Goal: Task Accomplishment & Management: Complete application form

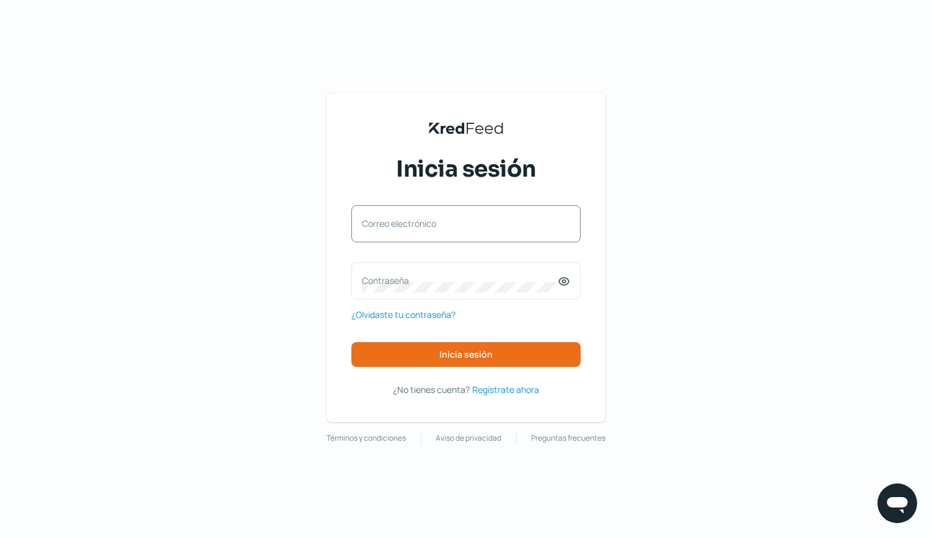
click at [379, 216] on div "Correo electrónico" at bounding box center [465, 223] width 229 height 37
type input "[PERSON_NAME][EMAIL_ADDRESS][PERSON_NAME][DOMAIN_NAME]"
click at [390, 277] on label "Contraseña" at bounding box center [460, 280] width 196 height 12
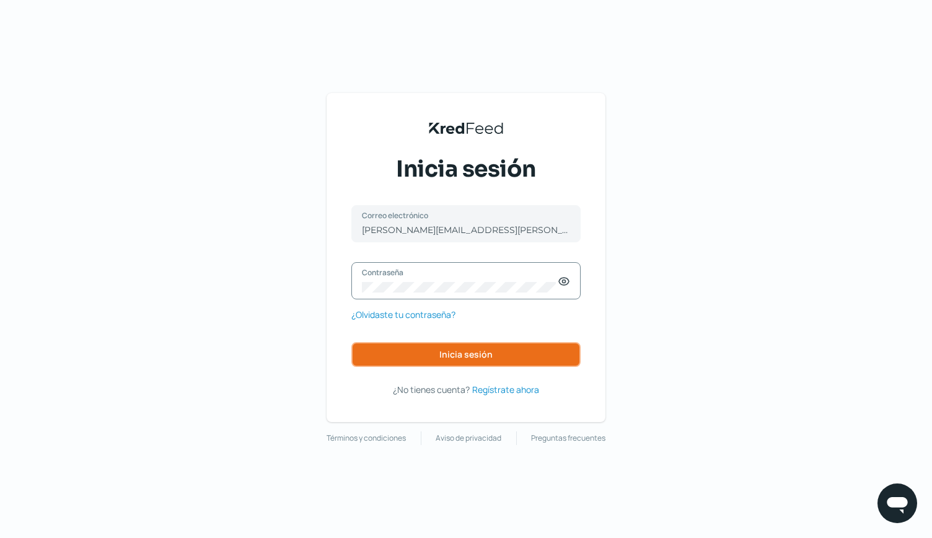
click at [435, 350] on button "Inicia sesión" at bounding box center [465, 354] width 229 height 25
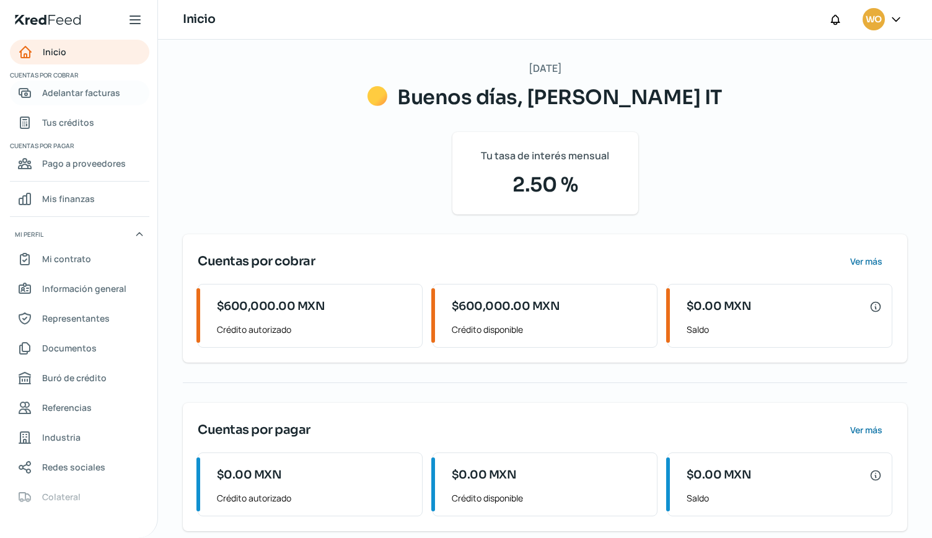
click at [92, 94] on span "Adelantar facturas" at bounding box center [81, 92] width 78 height 15
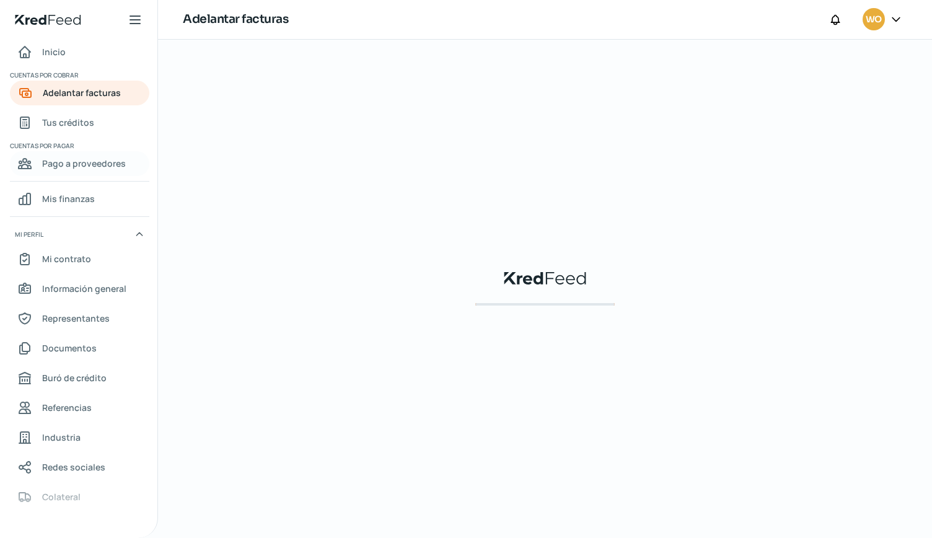
click at [82, 164] on span "Pago a proveedores" at bounding box center [84, 162] width 84 height 15
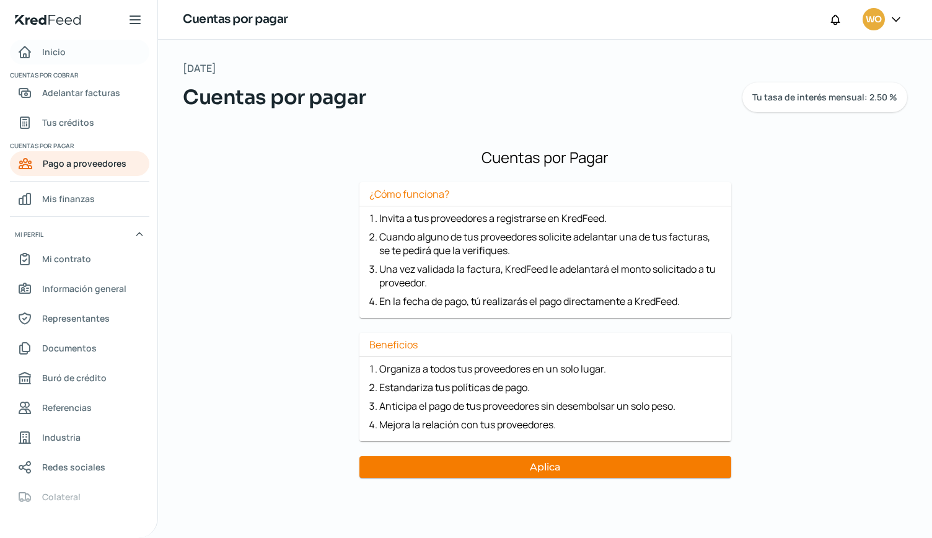
click at [53, 53] on span "Inicio" at bounding box center [54, 51] width 24 height 15
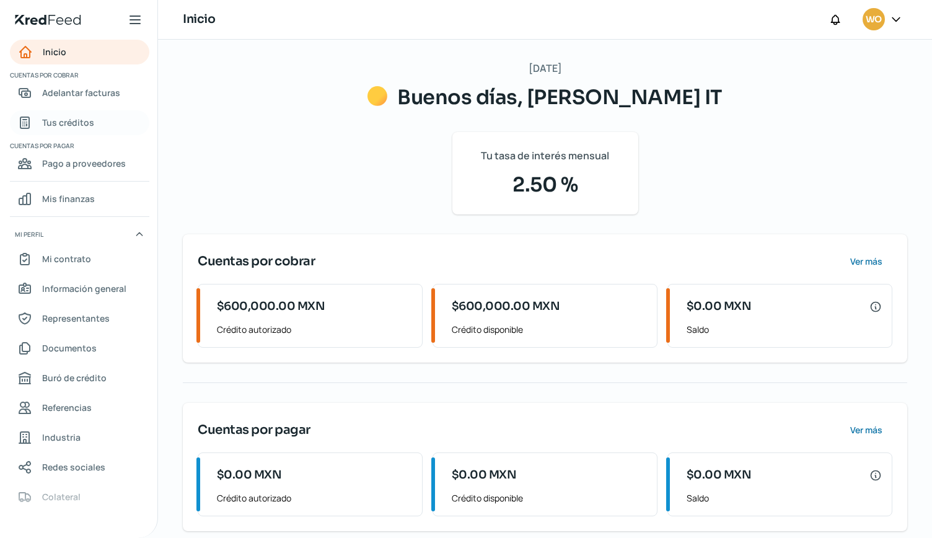
click at [76, 113] on link "Tus créditos" at bounding box center [79, 122] width 139 height 25
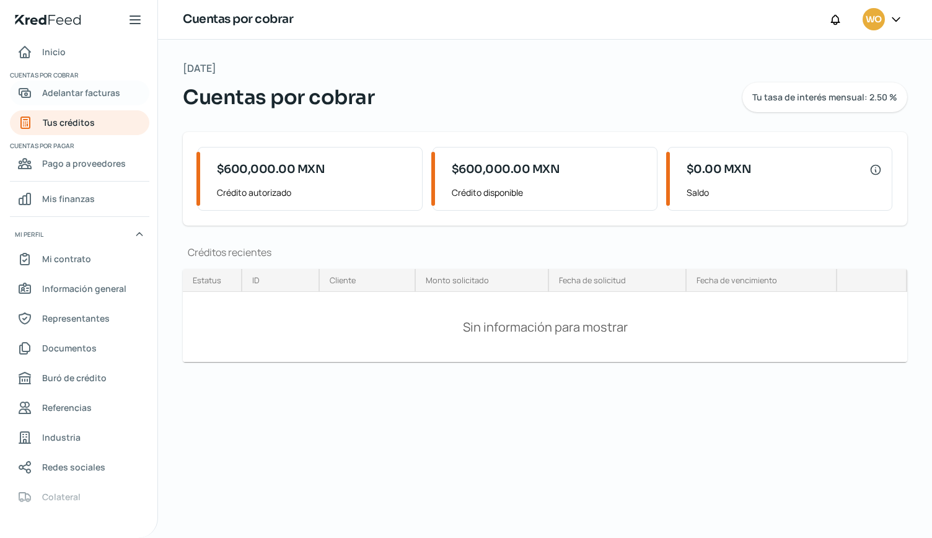
click at [102, 92] on span "Adelantar facturas" at bounding box center [81, 92] width 78 height 15
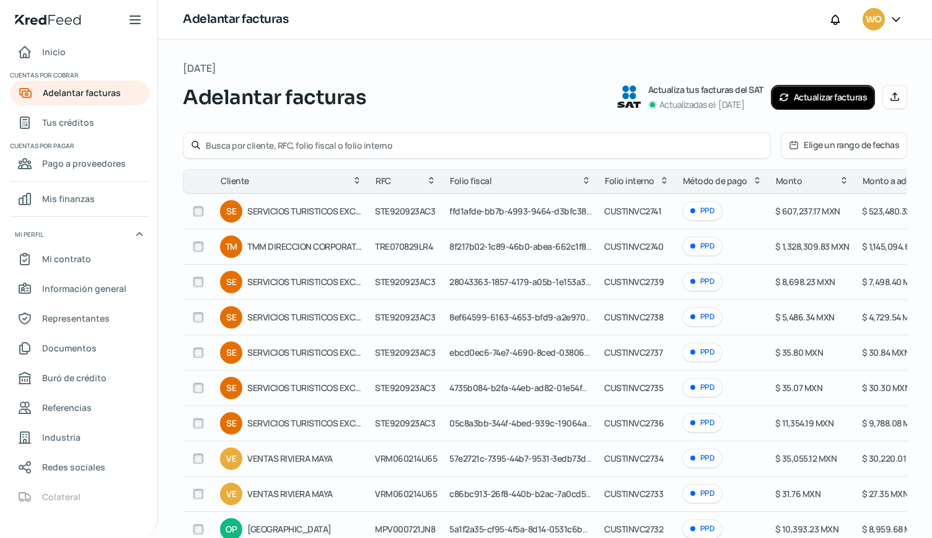
click at [198, 248] on input "checkbox" at bounding box center [198, 246] width 11 height 11
checkbox input "true"
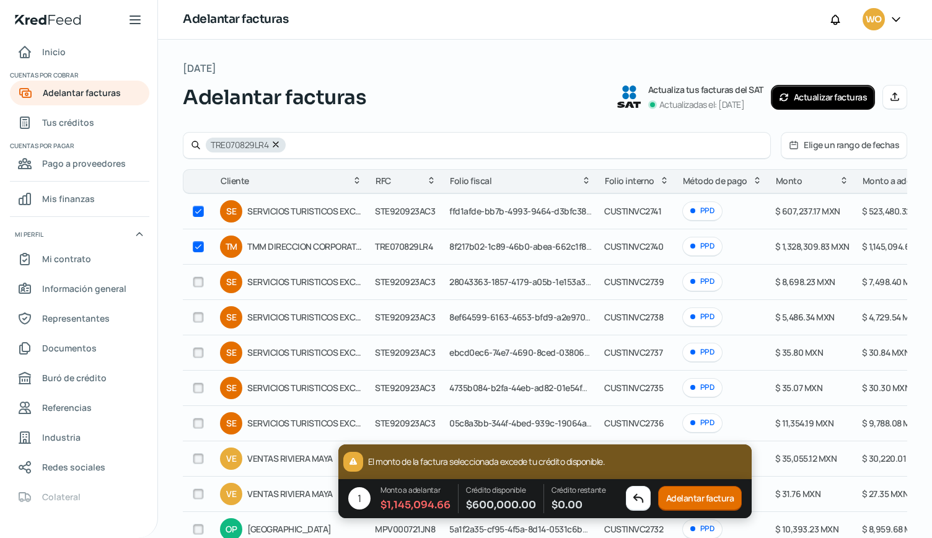
checkbox input "true"
checkbox input "false"
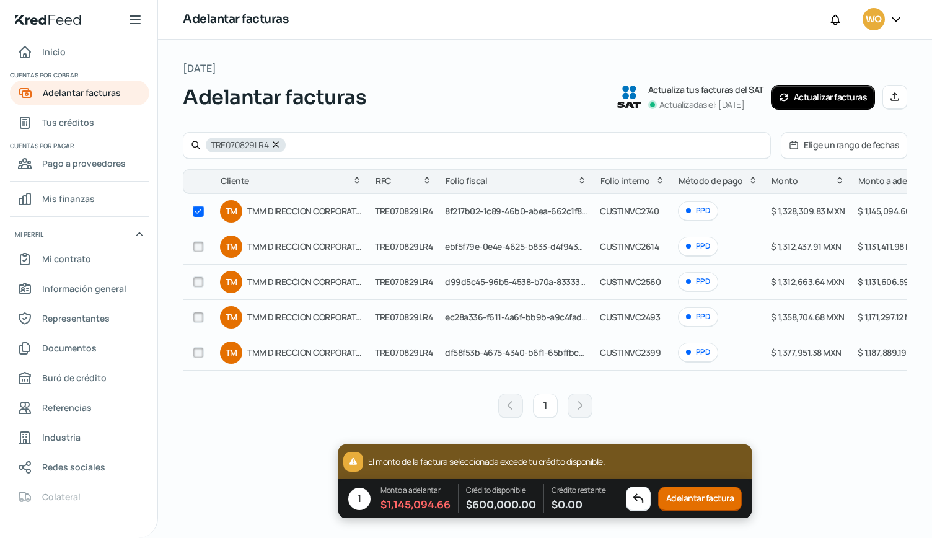
click at [642, 460] on div "El monto de la factura seleccionada excede tu crédito disponible." at bounding box center [545, 461] width 414 height 35
click at [684, 497] on button "Adelantar factura" at bounding box center [700, 498] width 84 height 25
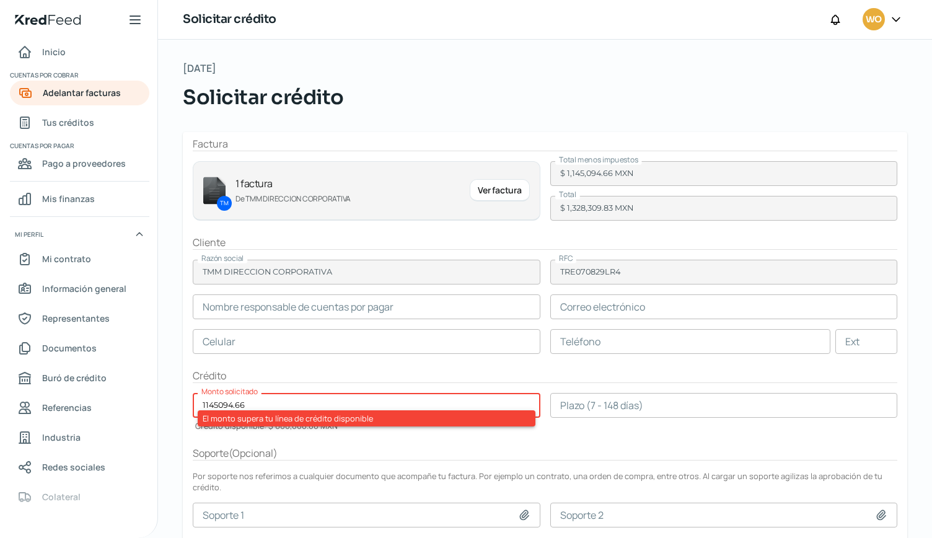
click at [346, 307] on input "text" at bounding box center [366, 306] width 347 height 25
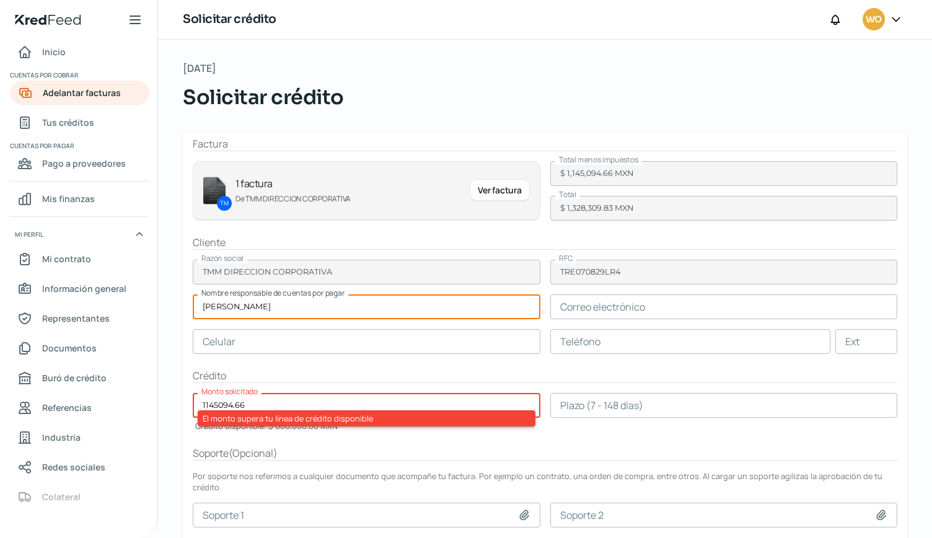
type input "[PERSON_NAME]"
click at [584, 307] on input "text" at bounding box center [723, 306] width 347 height 25
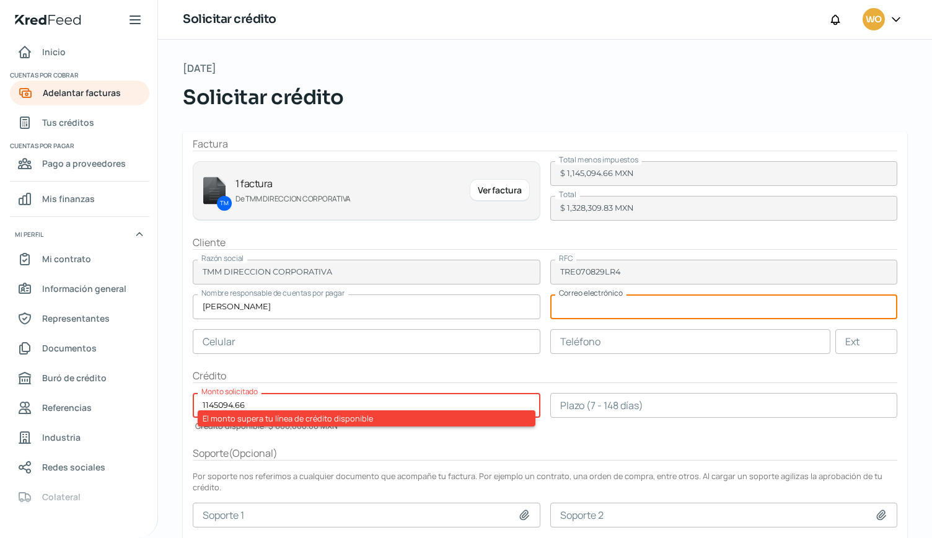
paste input "[PERSON_NAME][EMAIL_ADDRESS][PERSON_NAME][DOMAIN_NAME]"
type input "[PERSON_NAME][EMAIL_ADDRESS][PERSON_NAME][DOMAIN_NAME]"
click at [256, 333] on input "text" at bounding box center [366, 341] width 347 height 25
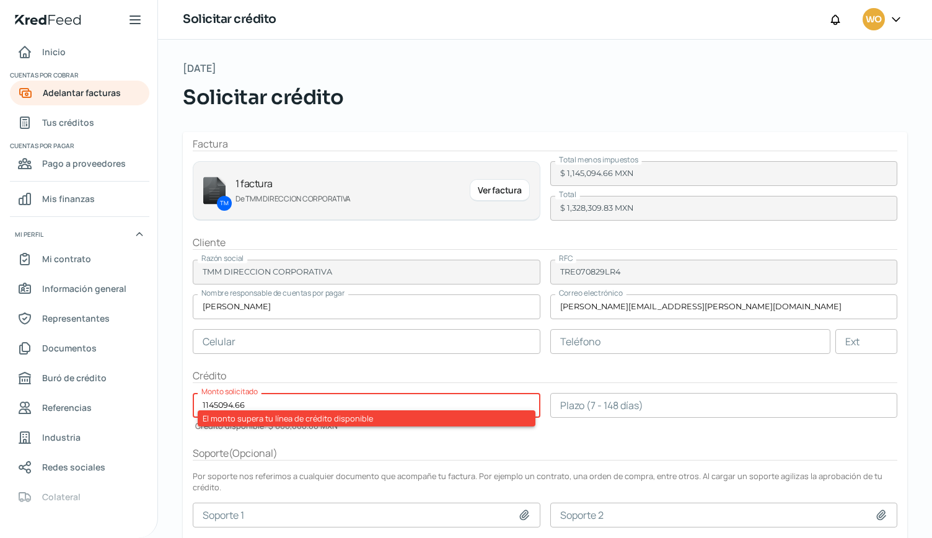
drag, startPoint x: 258, startPoint y: 406, endPoint x: 159, endPoint y: 395, distance: 100.4
click at [159, 395] on div "[DATE] Solicitar crédito Factura TM 1 factura De TMM DIRECCION CORPORATIVA Ver …" at bounding box center [545, 340] width 774 height 600
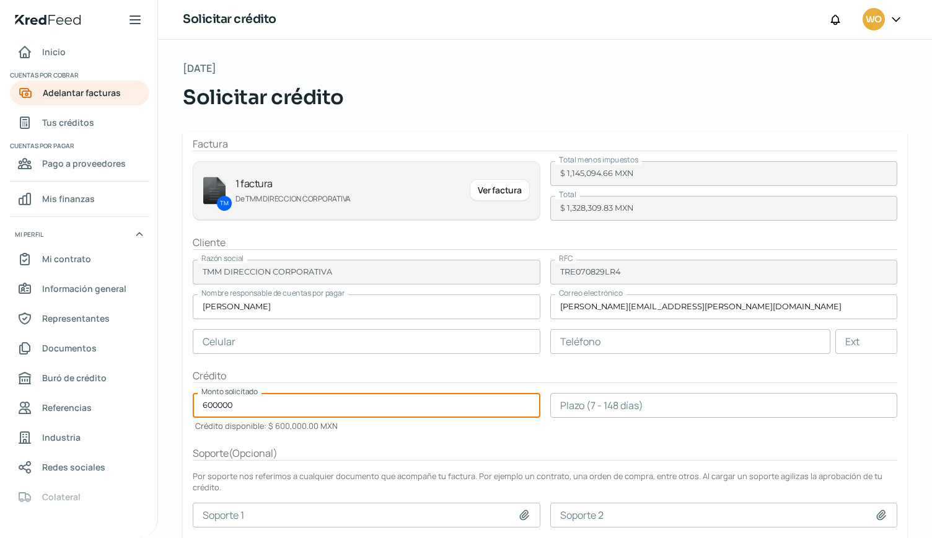
type input "600000"
click at [167, 377] on div "[DATE] Solicitar crédito Factura TM 1 factura De TMM DIRECCION CORPORATIVA Ver …" at bounding box center [545, 340] width 774 height 600
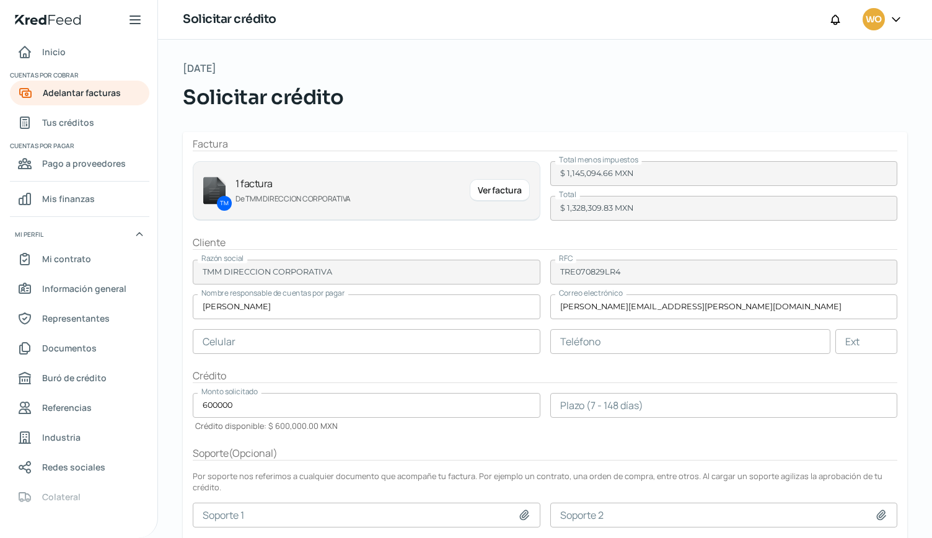
click at [586, 406] on input "number" at bounding box center [723, 405] width 347 height 25
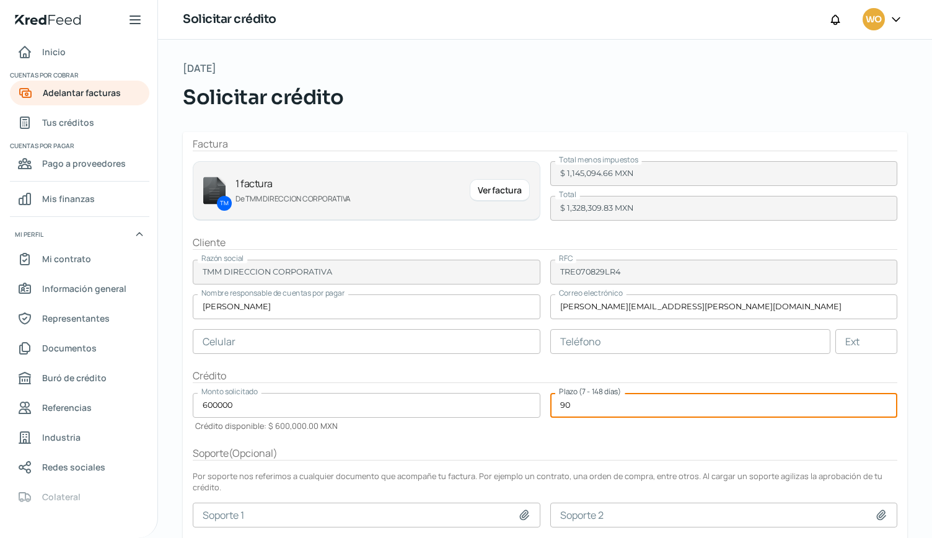
type input "90"
click at [162, 392] on div "[DATE] Solicitar crédito Factura TM 1 factura De TMM DIRECCION CORPORATIVA Ver …" at bounding box center [545, 340] width 774 height 600
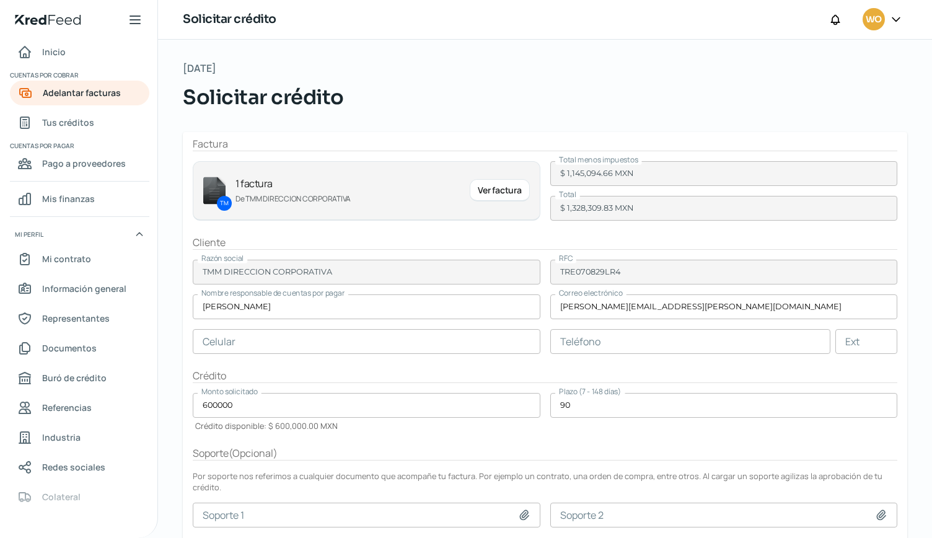
scroll to position [1, 0]
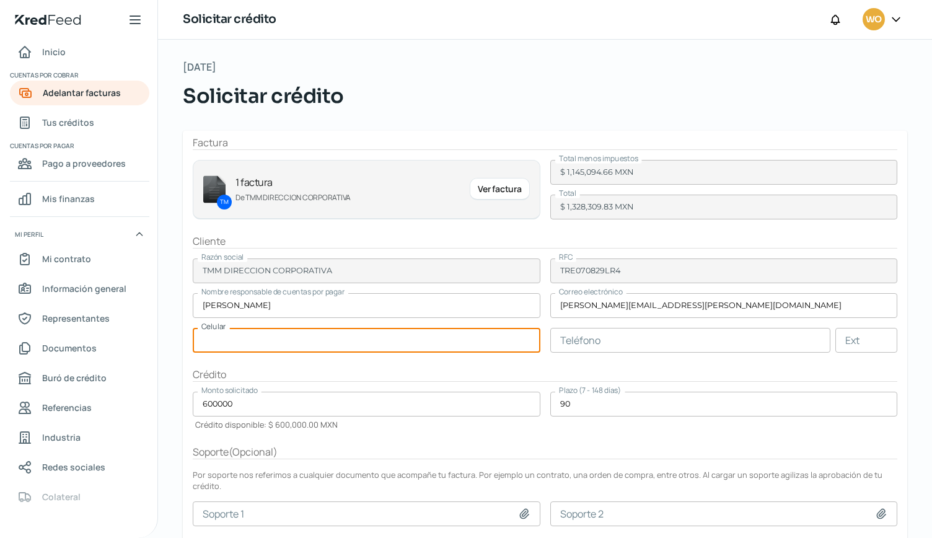
click at [216, 334] on input "text" at bounding box center [366, 340] width 347 height 25
type input "55 - 5452 - 5231"
click at [174, 366] on div "[DATE] Solicitar crédito Factura TM 1 factura De TMM DIRECCION CORPORATIVA Ver …" at bounding box center [545, 338] width 774 height 600
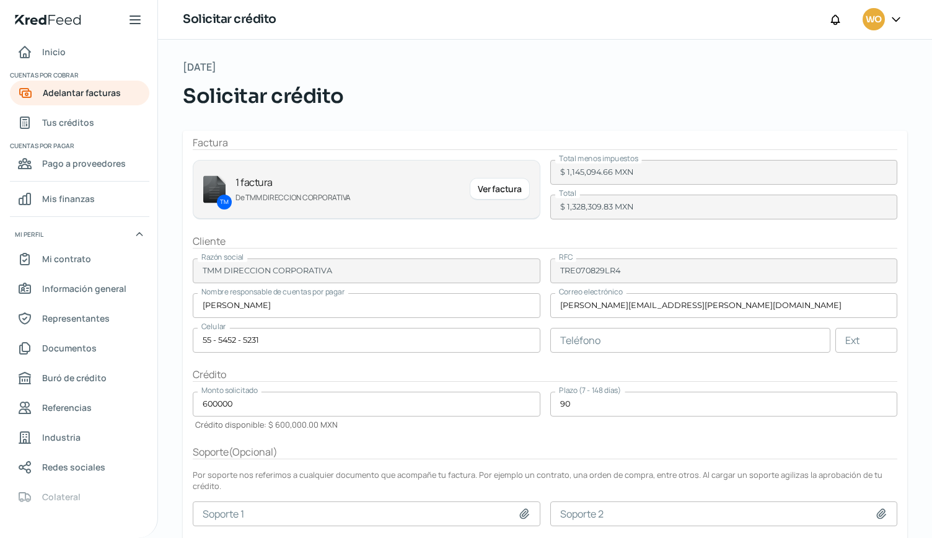
click at [217, 403] on input "600000" at bounding box center [366, 403] width 347 height 25
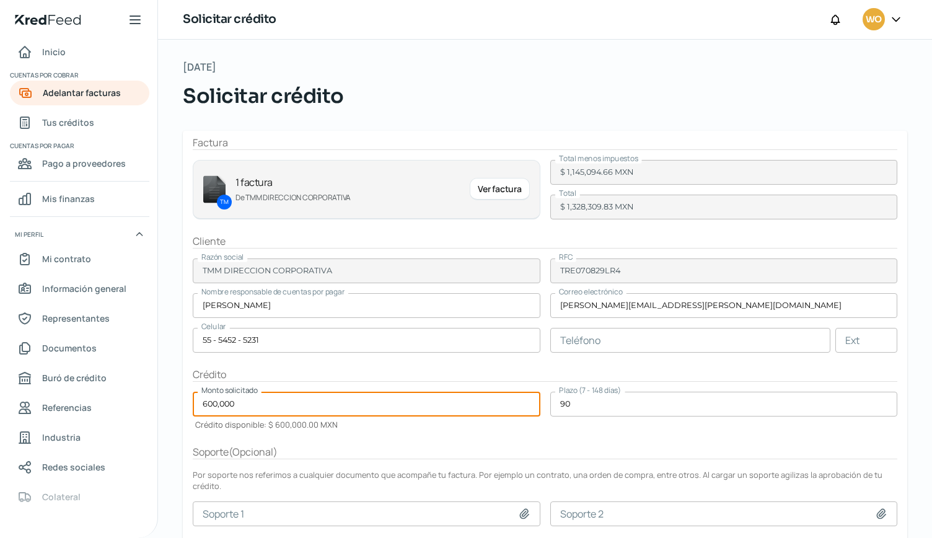
type input "600,000"
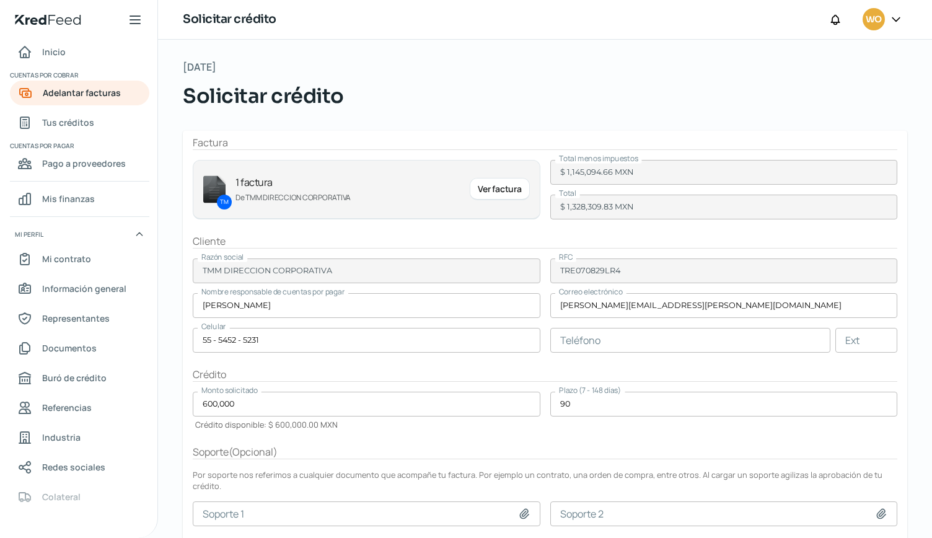
click at [185, 430] on form "Factura TM 1 factura De TMM DIRECCION CORPORATIVA Ver factura Total menos impue…" at bounding box center [545, 374] width 724 height 487
drag, startPoint x: 931, startPoint y: 237, endPoint x: 930, endPoint y: 325, distance: 88.6
click at [930, 325] on div "[DATE] Solicitar crédito Factura TM 1 factura De TMM DIRECCION CORPORATIVA Ver …" at bounding box center [545, 289] width 774 height 498
drag, startPoint x: 931, startPoint y: 248, endPoint x: 931, endPoint y: 361, distance: 113.3
click at [931, 361] on div "[DATE] Solicitar crédito Factura TM 1 factura De TMM DIRECCION CORPORATIVA Ver …" at bounding box center [545, 289] width 774 height 498
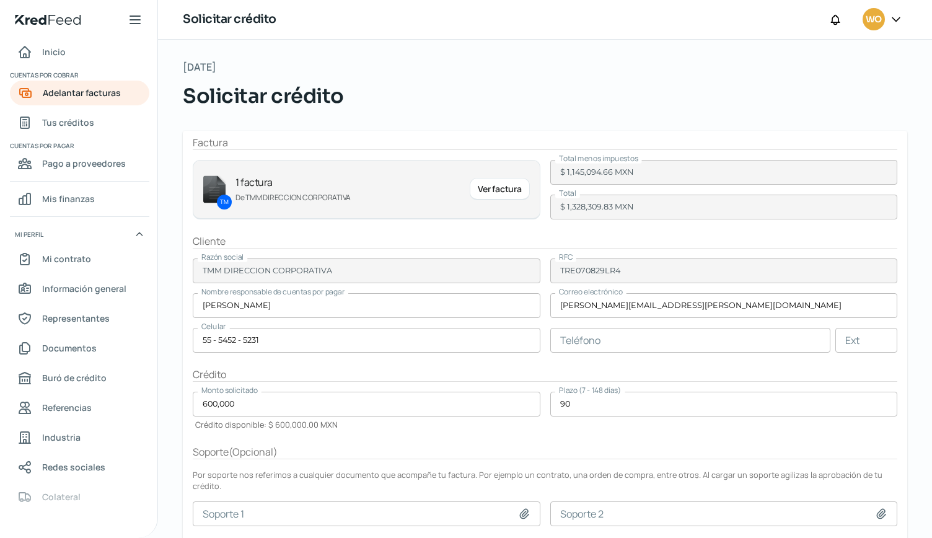
click at [522, 507] on icon at bounding box center [524, 513] width 12 height 12
type input "C:\fakepath\SOPORTE 1.png"
type input "SOPORTE 1.png"
drag, startPoint x: 931, startPoint y: 190, endPoint x: 929, endPoint y: 281, distance: 90.4
click at [929, 281] on div "[DATE] Solicitar crédito Factura TM 1 factura De TMM DIRECCION CORPORATIVA Ver …" at bounding box center [545, 289] width 774 height 498
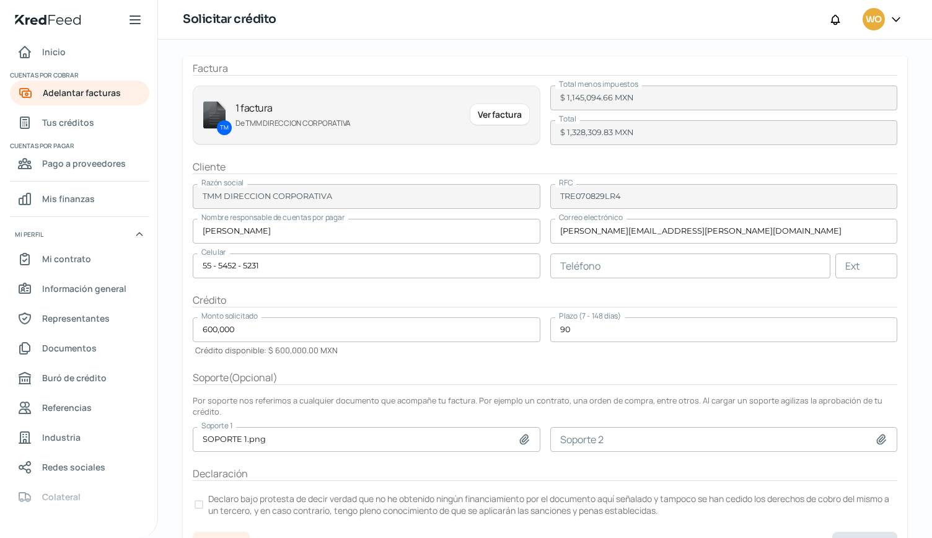
scroll to position [87, 0]
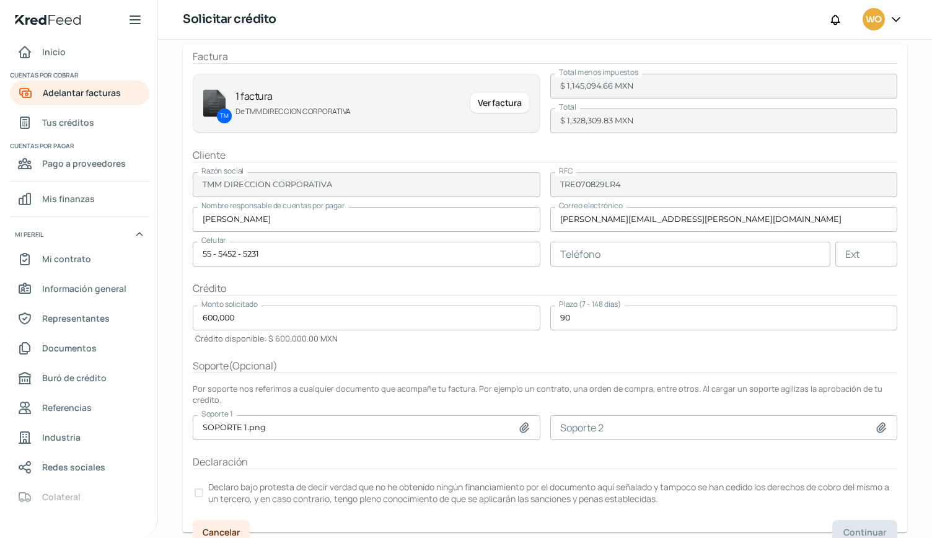
click at [203, 479] on label "Declaro bajo protesta de decir verdad que no he obtenido ningún financiamiento …" at bounding box center [545, 492] width 704 height 27
click at [850, 528] on span "Continuar" at bounding box center [864, 532] width 43 height 9
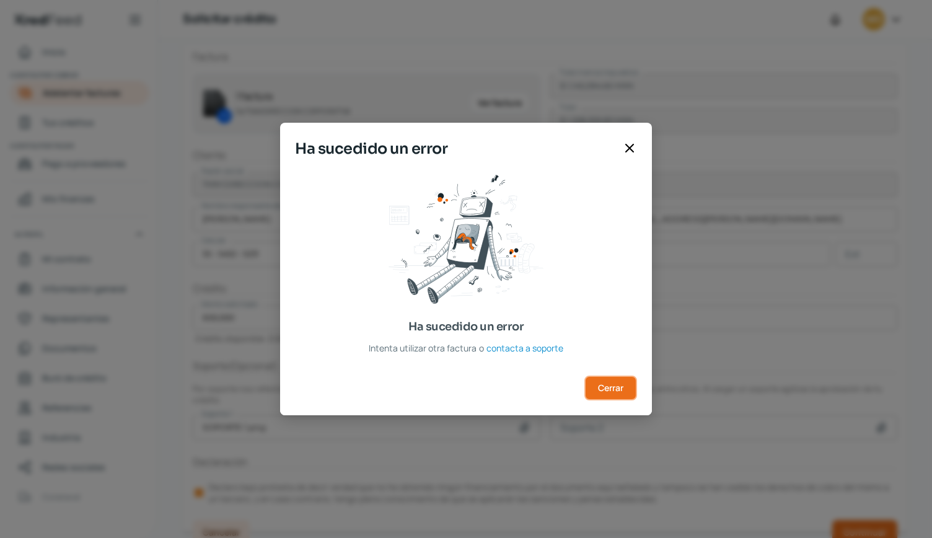
click at [612, 384] on span "Cerrar" at bounding box center [610, 387] width 25 height 9
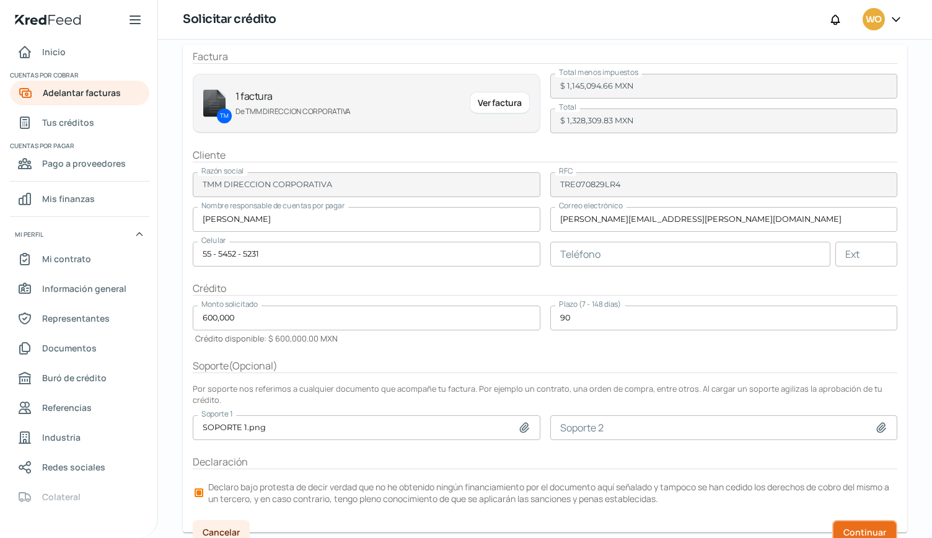
click at [850, 528] on span "Continuar" at bounding box center [864, 532] width 43 height 9
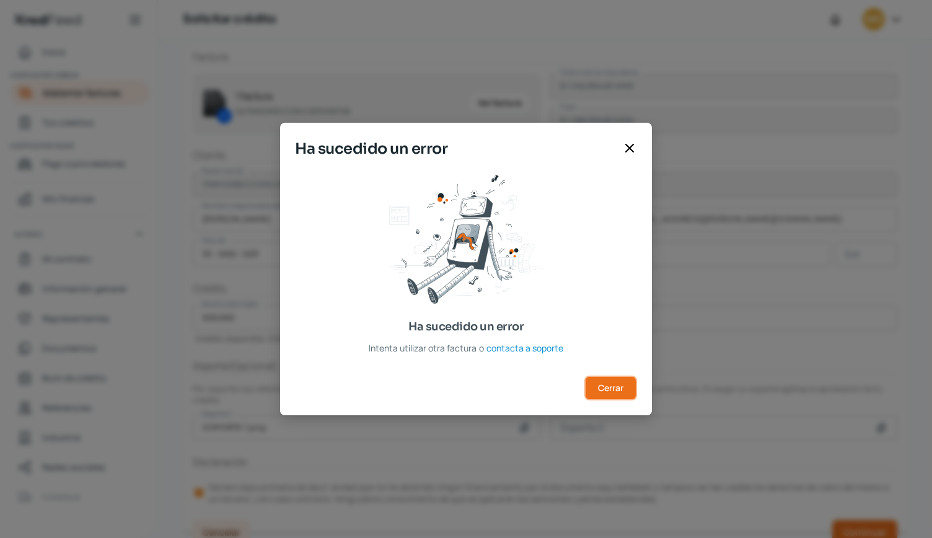
click at [615, 383] on span "Cerrar" at bounding box center [610, 387] width 25 height 9
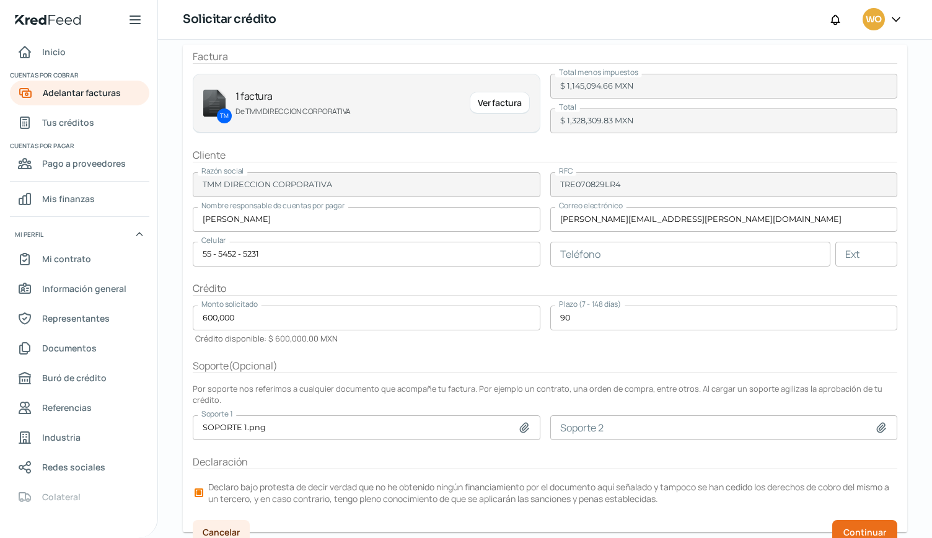
click at [288, 318] on input "600,000" at bounding box center [366, 317] width 347 height 25
type input "600000"
click at [670, 343] on form "Factura TM 1 factura De TMM DIRECCION CORPORATIVA Ver factura Total menos impue…" at bounding box center [545, 288] width 724 height 487
click at [843, 528] on span "Continuar" at bounding box center [864, 532] width 43 height 9
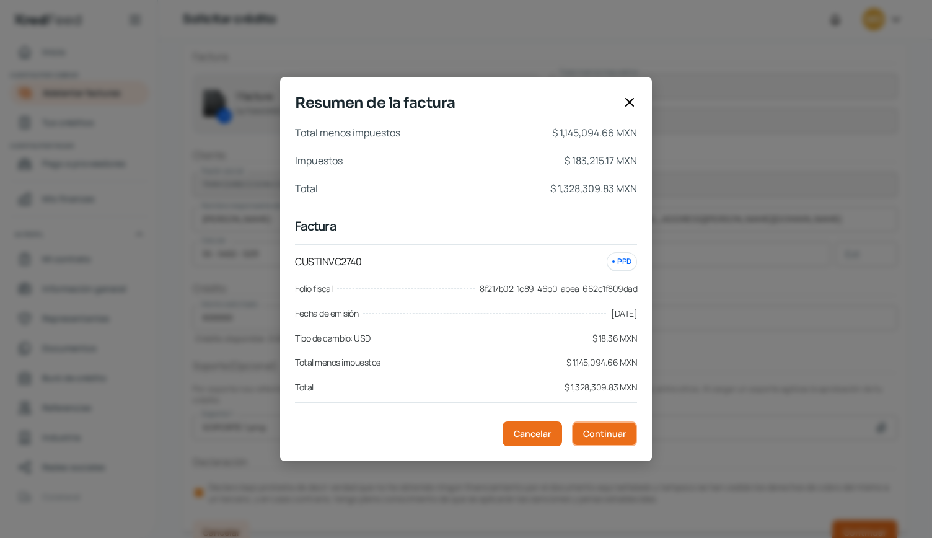
click at [623, 433] on span "Continuar" at bounding box center [604, 433] width 43 height 9
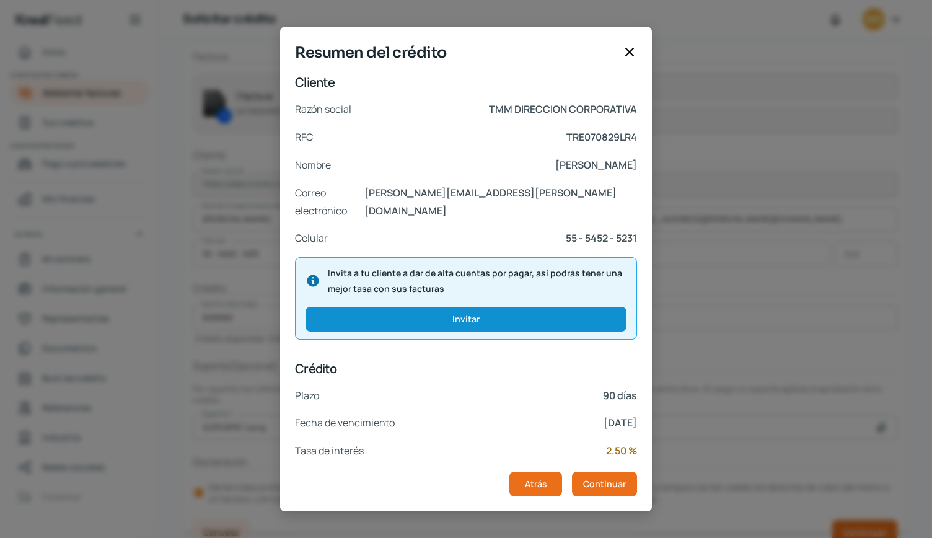
drag, startPoint x: 652, startPoint y: 378, endPoint x: 652, endPoint y: 391, distance: 13.0
click at [652, 391] on div "Resumen del crédito Cliente Razón social TMM DIRECCION CORPORATIVA RFC TRE07082…" at bounding box center [466, 269] width 932 height 538
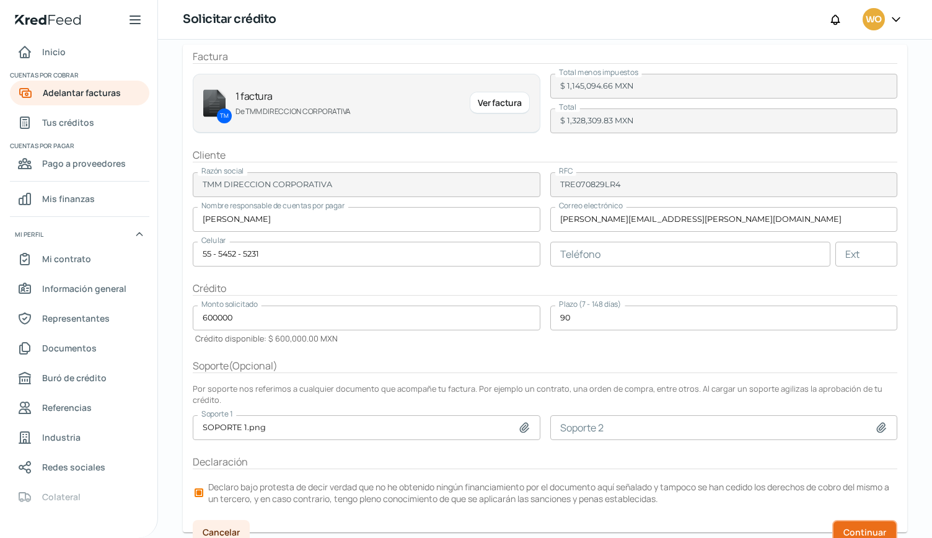
click at [863, 528] on span "Continuar" at bounding box center [864, 532] width 43 height 9
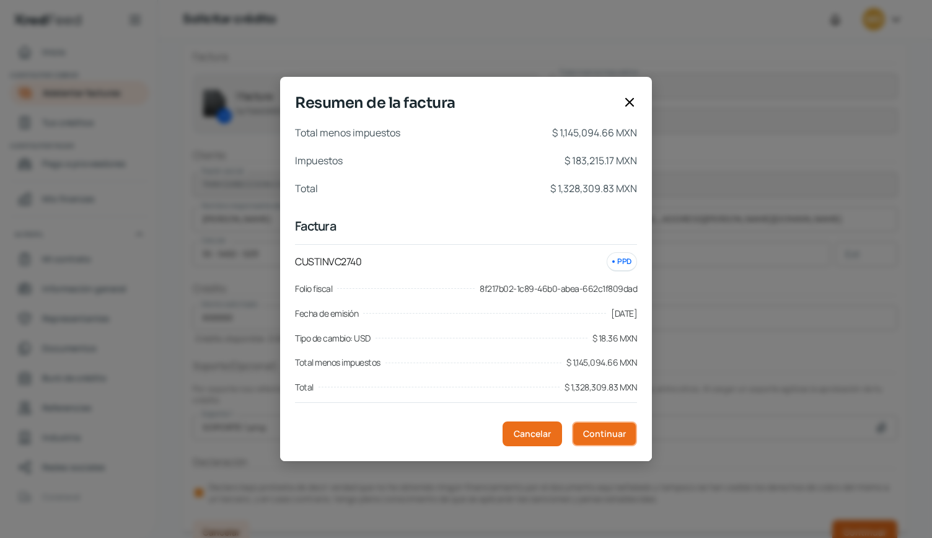
click at [621, 438] on span "Continuar" at bounding box center [604, 433] width 43 height 9
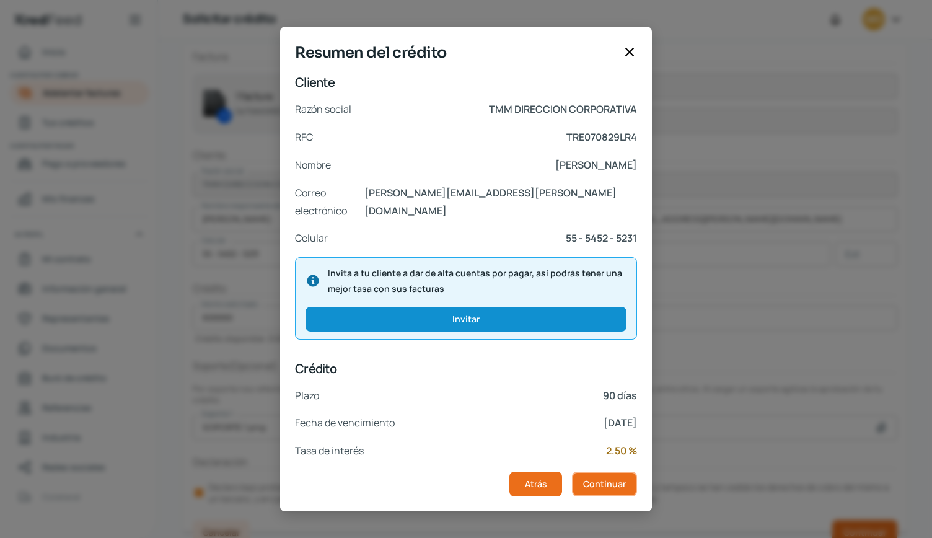
click at [603, 479] on span "Continuar" at bounding box center [604, 483] width 43 height 9
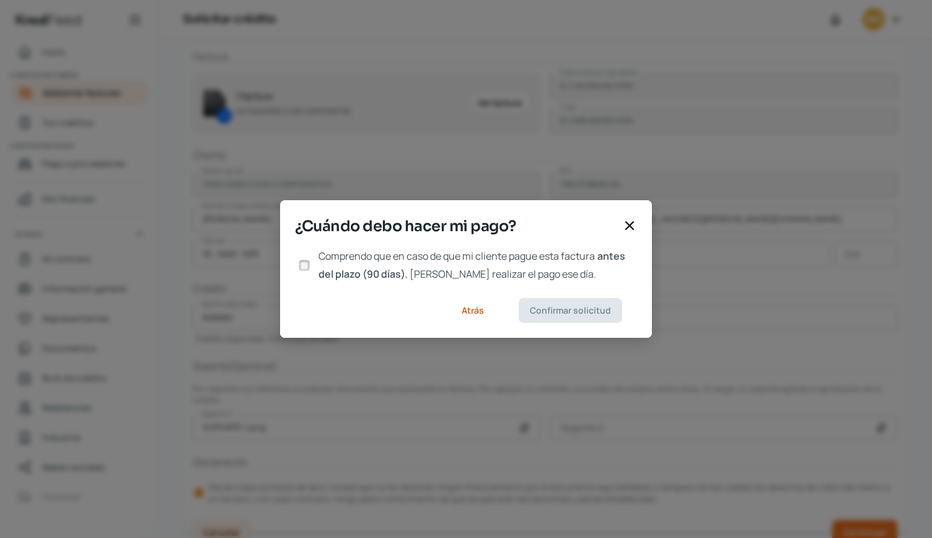
click at [306, 264] on input "Comprendo que en caso de que mi cliente pague esta factura antes del plazo (90 …" at bounding box center [304, 265] width 11 height 11
checkbox input "true"
click at [554, 313] on span "Confirmar solicitud" at bounding box center [570, 310] width 81 height 9
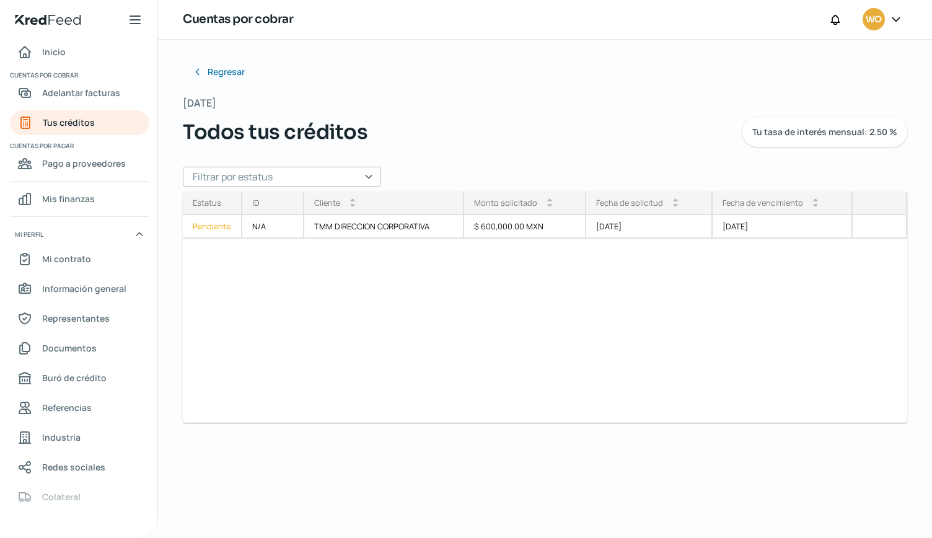
click at [129, 23] on icon at bounding box center [135, 19] width 15 height 15
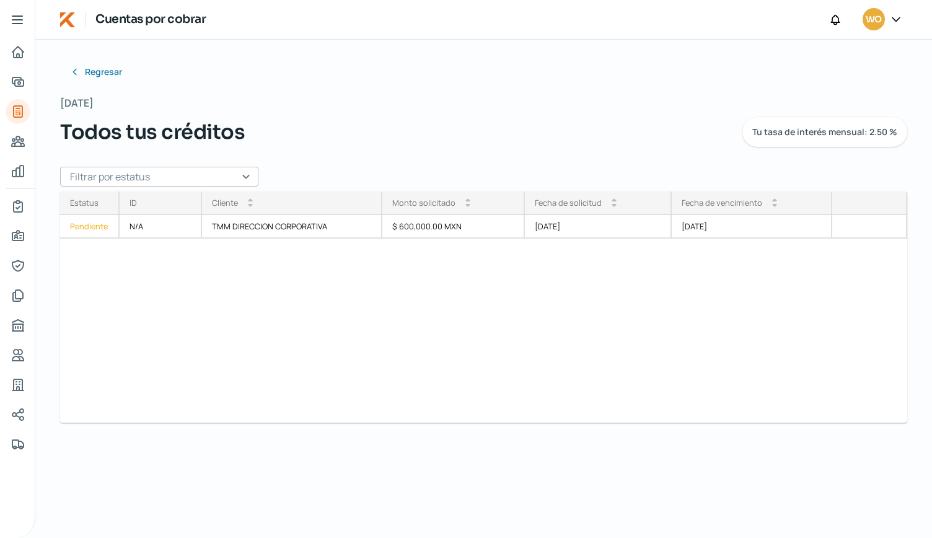
click at [9, 12] on div at bounding box center [17, 20] width 35 height 40
click at [15, 20] on icon at bounding box center [17, 19] width 15 height 15
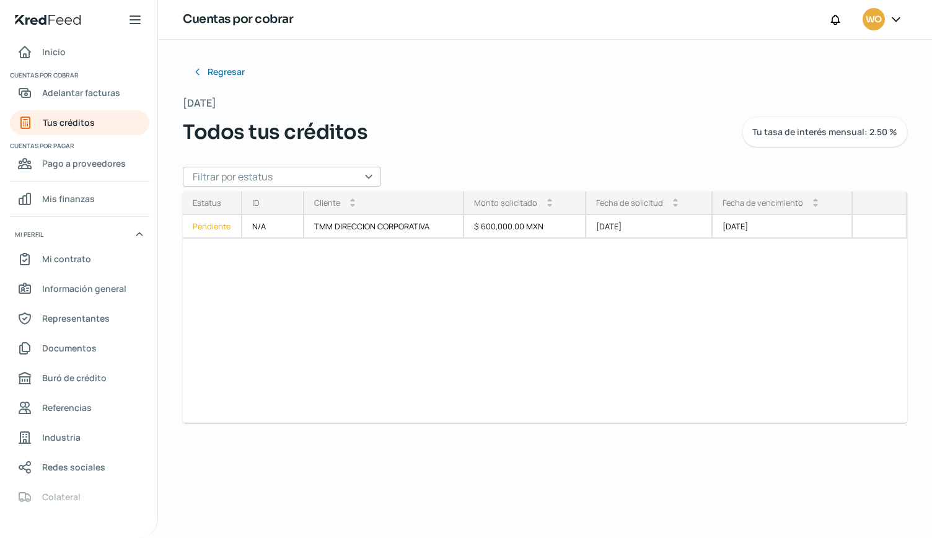
click at [898, 17] on icon at bounding box center [895, 19] width 12 height 12
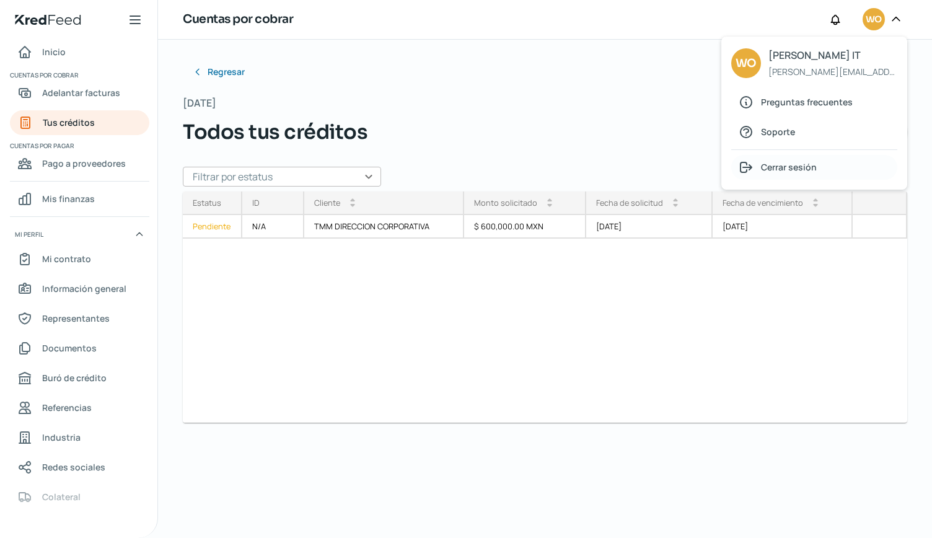
click at [791, 168] on span "Cerrar sesión" at bounding box center [789, 166] width 56 height 15
